Goal: Connect with others: Connect with others

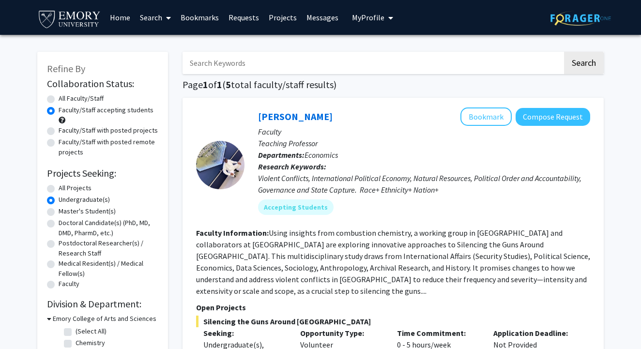
scroll to position [771, 0]
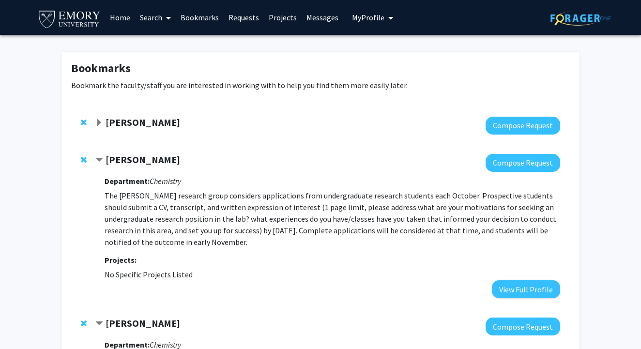
click at [151, 123] on strong "[PERSON_NAME]" at bounding box center [143, 122] width 75 height 12
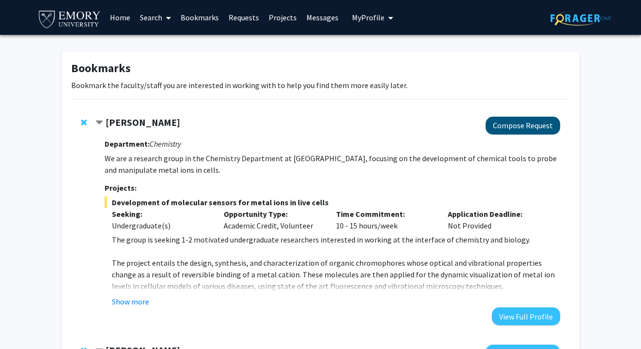
click at [514, 135] on button "Compose Request" at bounding box center [522, 126] width 75 height 18
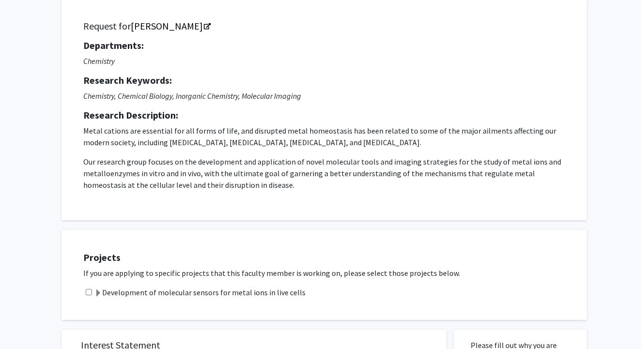
scroll to position [99, 0]
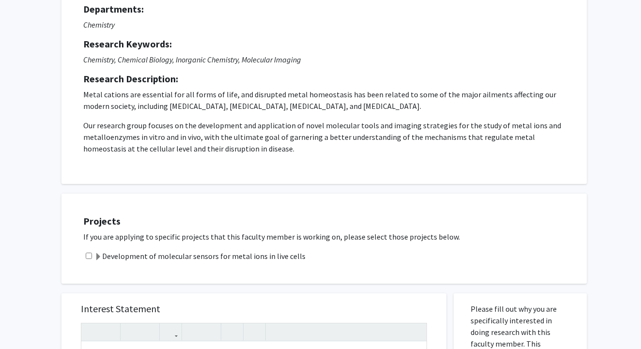
click at [89, 256] on input "checkbox" at bounding box center [89, 256] width 6 height 6
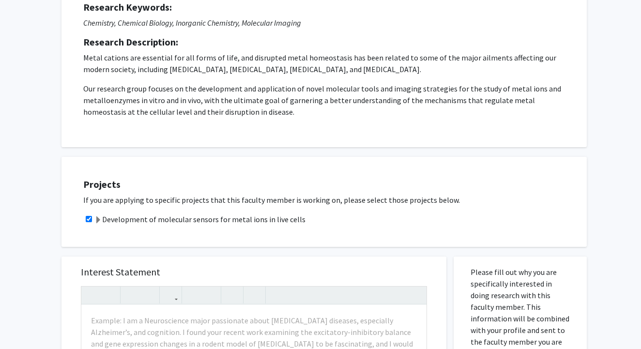
scroll to position [148, 0]
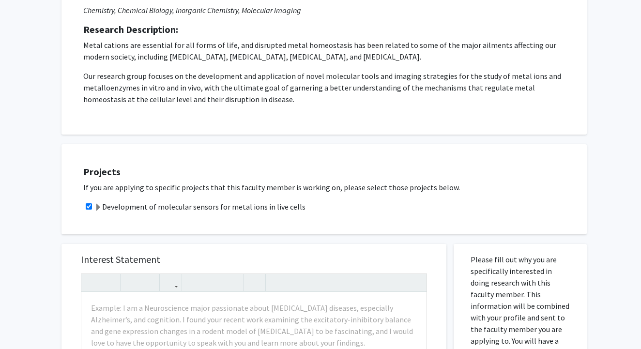
click at [90, 210] on input "checkbox" at bounding box center [89, 206] width 6 height 6
checkbox input "false"
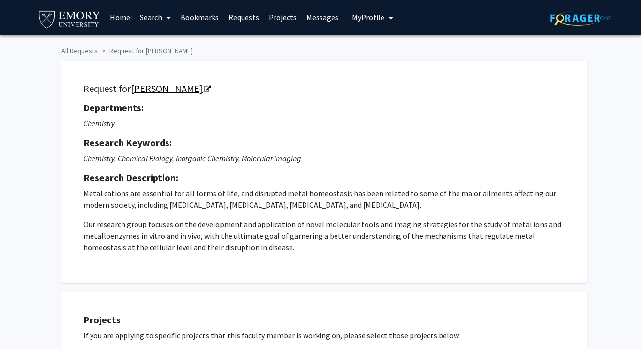
scroll to position [0, 0]
click at [197, 90] on link "[PERSON_NAME]" at bounding box center [170, 88] width 79 height 12
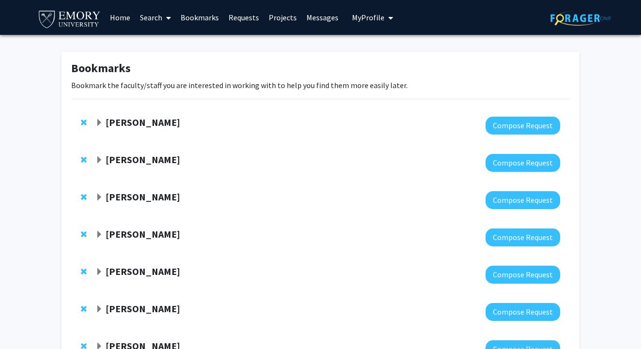
click at [122, 12] on link "Home" at bounding box center [120, 17] width 30 height 34
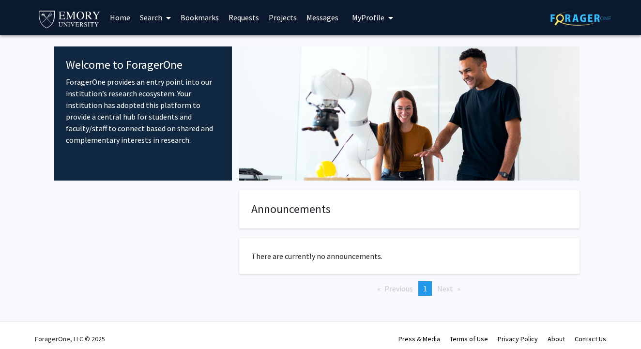
click at [157, 17] on link "Search" at bounding box center [155, 17] width 41 height 34
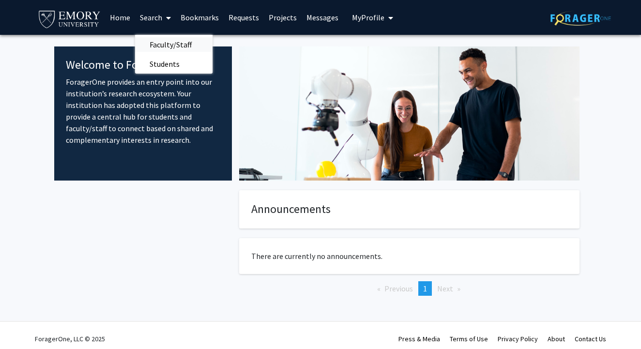
click at [175, 39] on span "Faculty/Staff" at bounding box center [170, 44] width 71 height 19
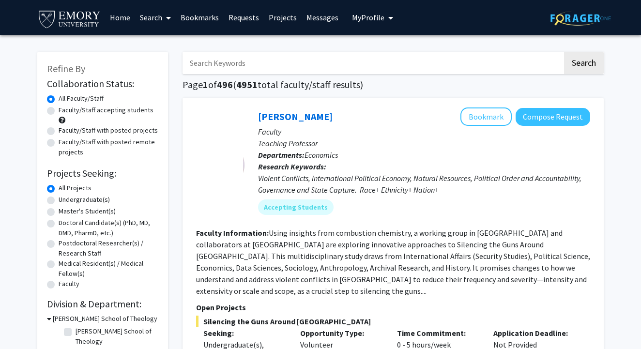
scroll to position [17, 0]
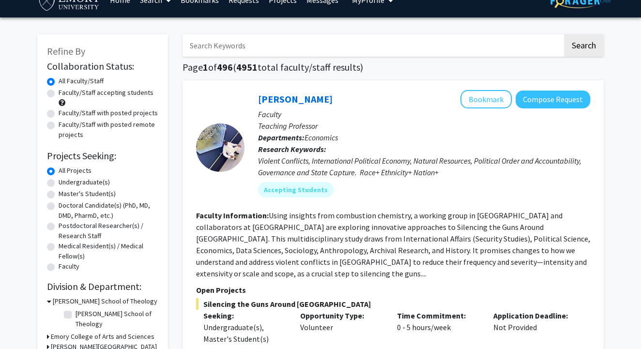
click at [59, 186] on label "Undergraduate(s)" at bounding box center [84, 182] width 51 height 10
click at [59, 183] on input "Undergraduate(s)" at bounding box center [62, 180] width 6 height 6
radio input "true"
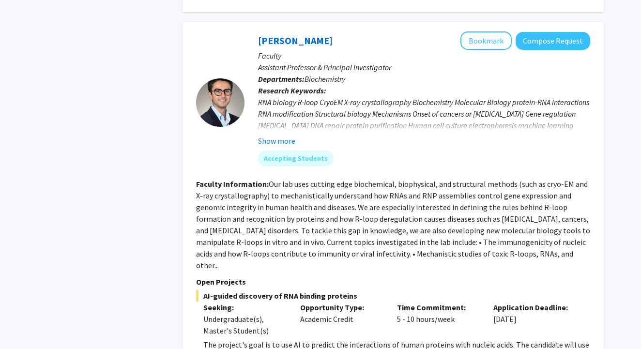
scroll to position [911, 0]
click at [546, 36] on button "Compose Request" at bounding box center [552, 41] width 75 height 18
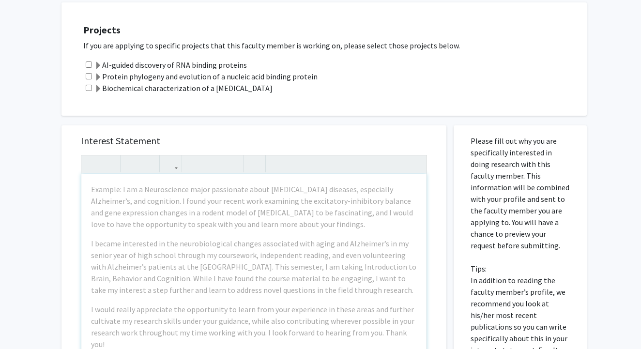
scroll to position [789, 0]
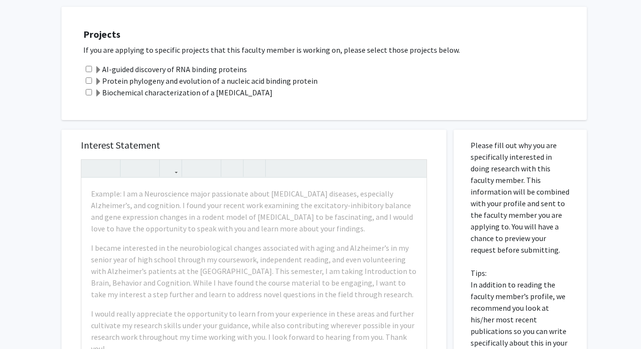
click at [89, 84] on input "checkbox" at bounding box center [89, 80] width 6 height 6
checkbox input "true"
click at [89, 91] on div "Biochemical characterization of a [MEDICAL_DATA]" at bounding box center [330, 93] width 494 height 12
click at [88, 93] on input "checkbox" at bounding box center [89, 92] width 6 height 6
checkbox input "true"
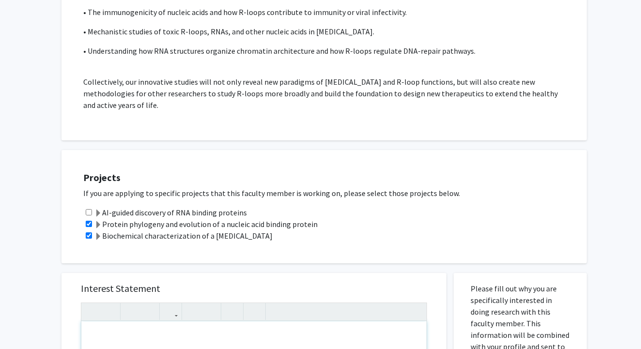
scroll to position [644, 0]
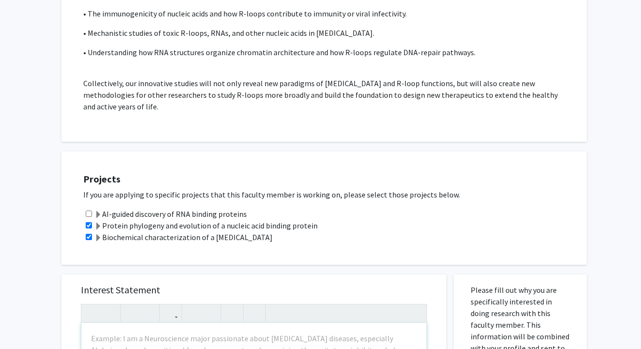
click at [98, 227] on span at bounding box center [98, 227] width 8 height 8
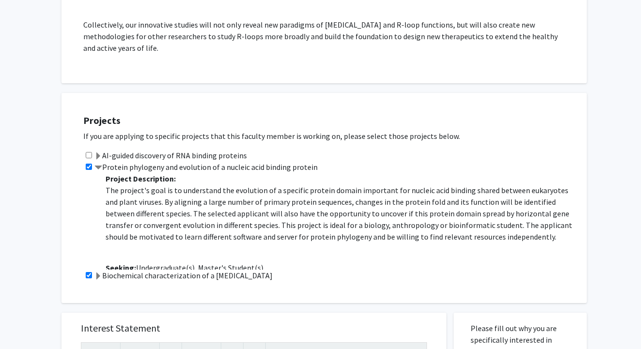
scroll to position [770, 0]
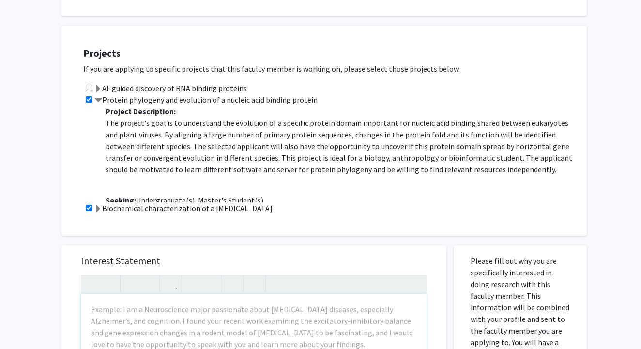
click at [99, 210] on span at bounding box center [98, 209] width 8 height 8
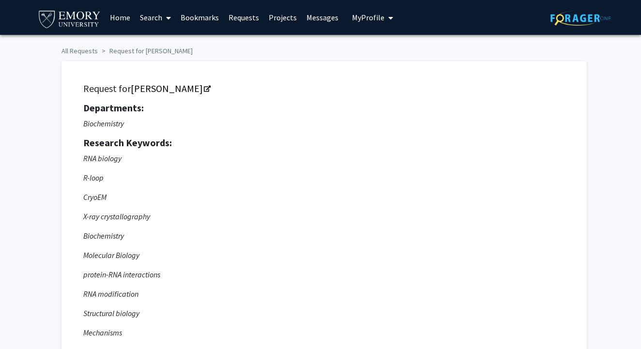
scroll to position [0, 0]
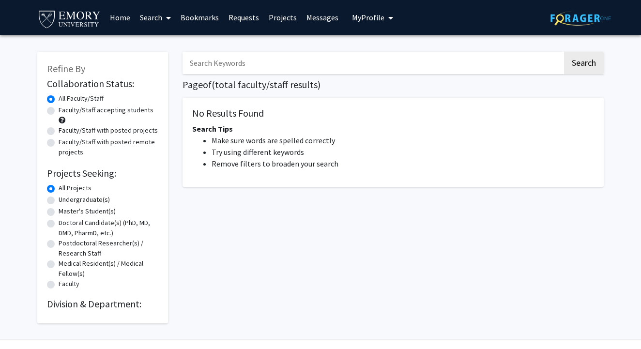
click at [59, 199] on label "Undergraduate(s)" at bounding box center [84, 200] width 51 height 10
click at [59, 199] on input "Undergraduate(s)" at bounding box center [62, 198] width 6 height 6
radio input "true"
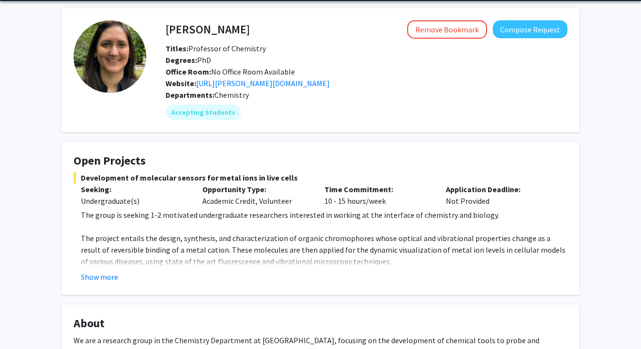
scroll to position [34, 0]
click at [113, 276] on button "Show more" at bounding box center [99, 277] width 37 height 12
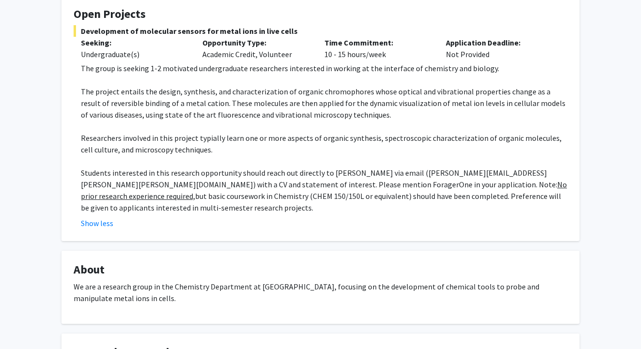
scroll to position [179, 0]
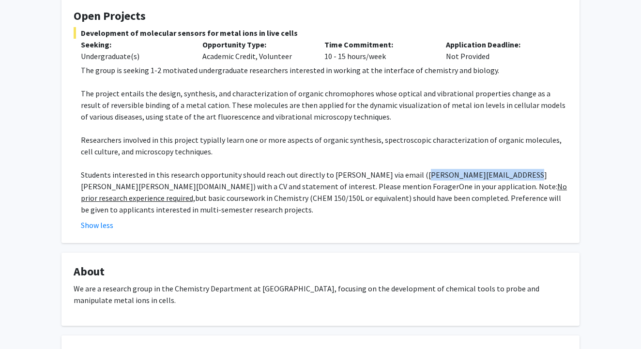
drag, startPoint x: 498, startPoint y: 176, endPoint x: 407, endPoint y: 175, distance: 92.0
click at [407, 175] on p "Students interested in this research opportunity should reach out directly to P…" at bounding box center [324, 192] width 486 height 46
copy p "daniela.buccella@emory.edu"
click at [409, 198] on p "Students interested in this research opportunity should reach out directly to P…" at bounding box center [324, 192] width 486 height 46
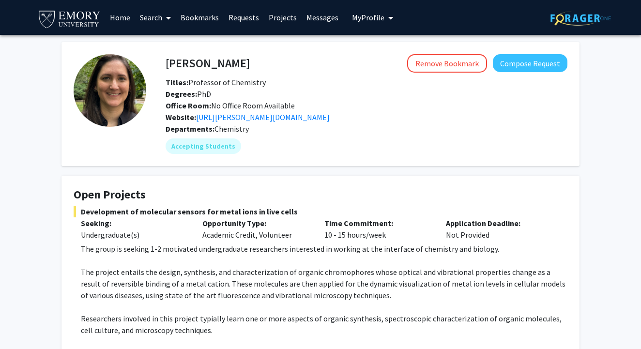
scroll to position [0, 0]
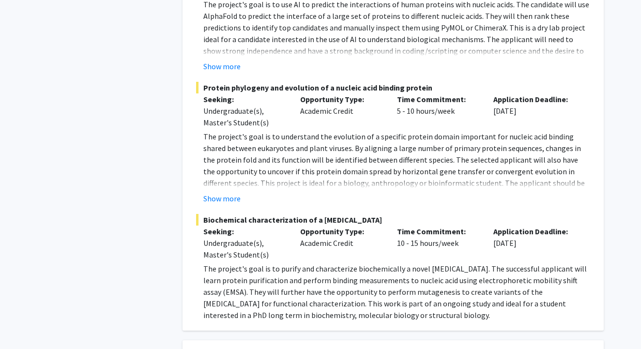
scroll to position [1259, 0]
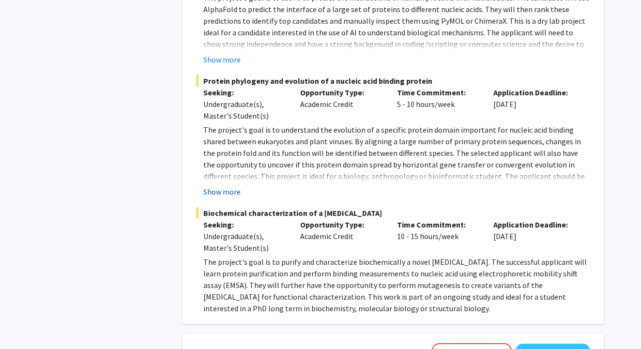
click at [233, 186] on button "Show more" at bounding box center [221, 192] width 37 height 12
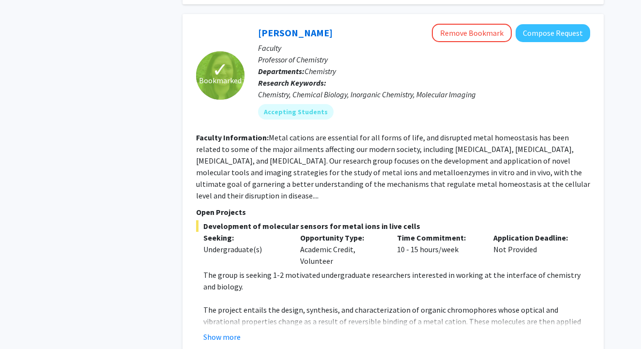
scroll to position [1579, 0]
click at [224, 331] on button "Show more" at bounding box center [221, 337] width 37 height 12
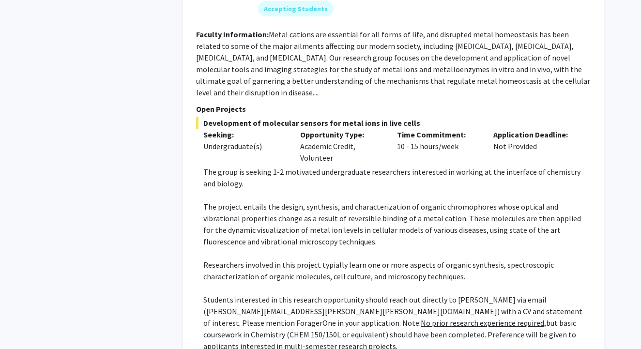
scroll to position [1686, 0]
